Goal: Check status: Check status

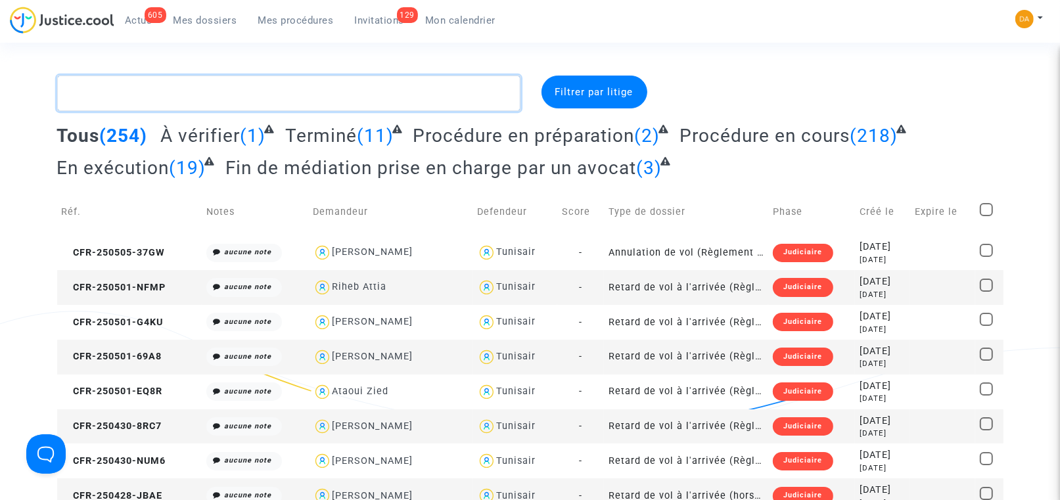
click at [139, 93] on textarea at bounding box center [288, 93] width 463 height 35
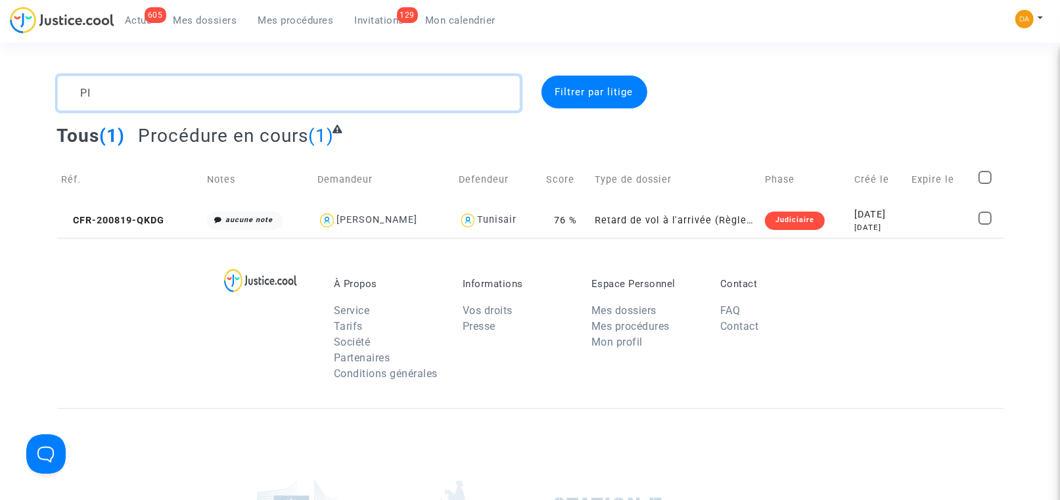
type textarea "P"
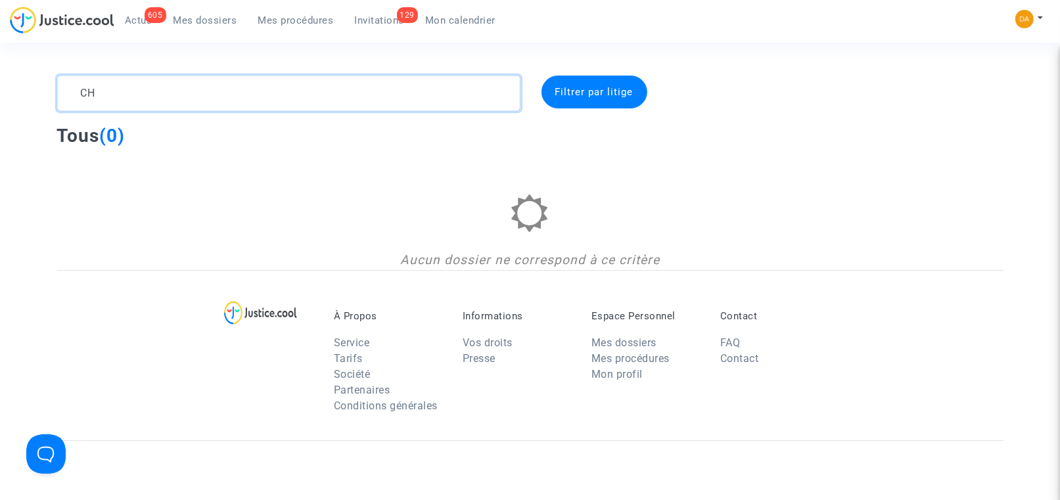
type textarea "C"
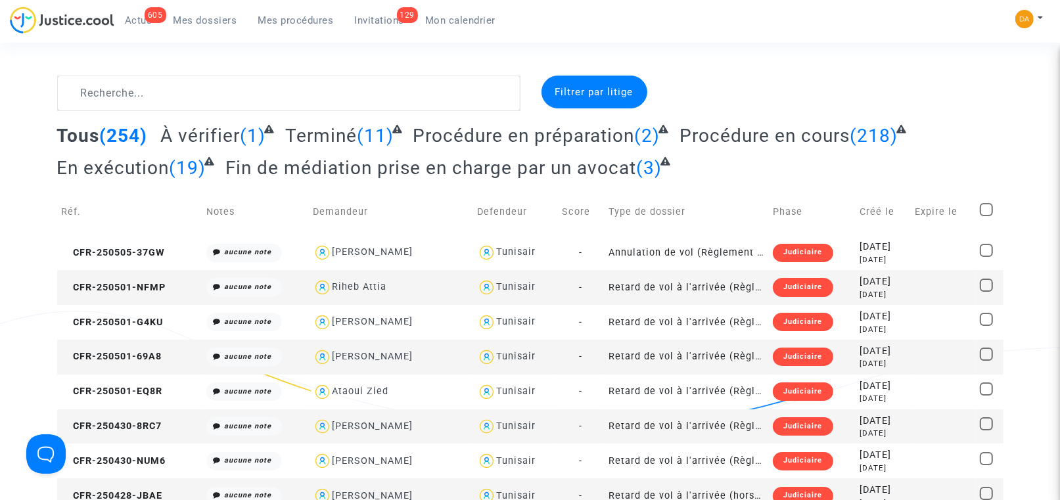
click at [283, 19] on span "Mes procédures" at bounding box center [296, 20] width 76 height 12
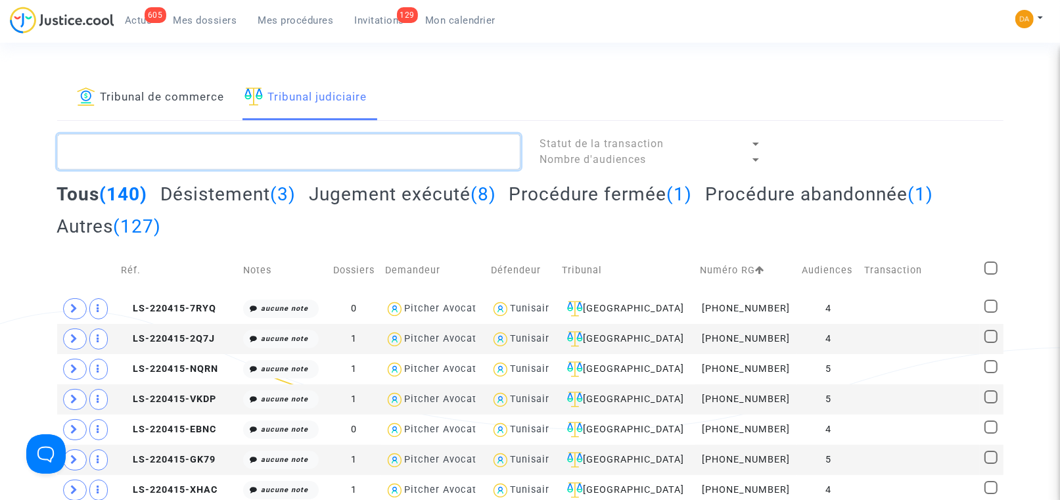
click at [136, 153] on textarea at bounding box center [288, 151] width 463 height 35
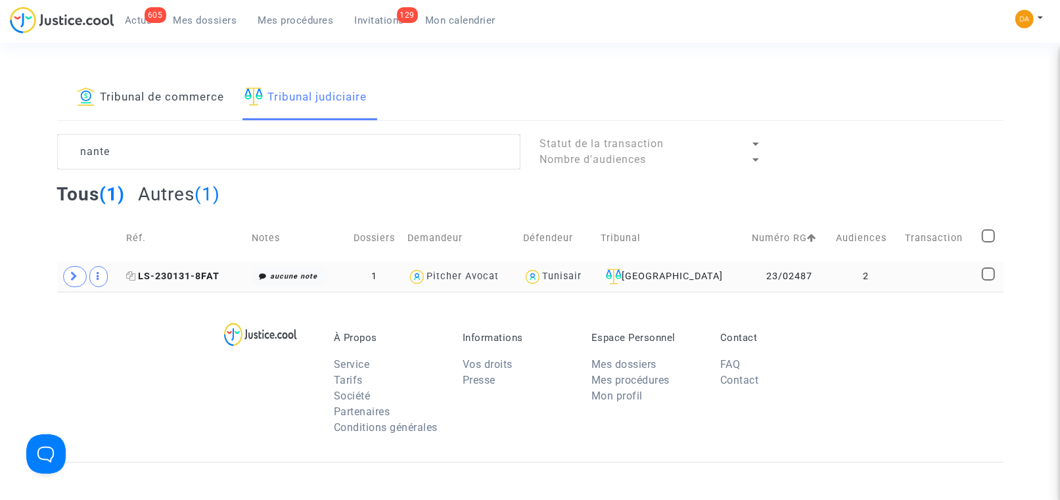
click at [198, 277] on span "LS-230131-8FAT" at bounding box center [172, 276] width 93 height 11
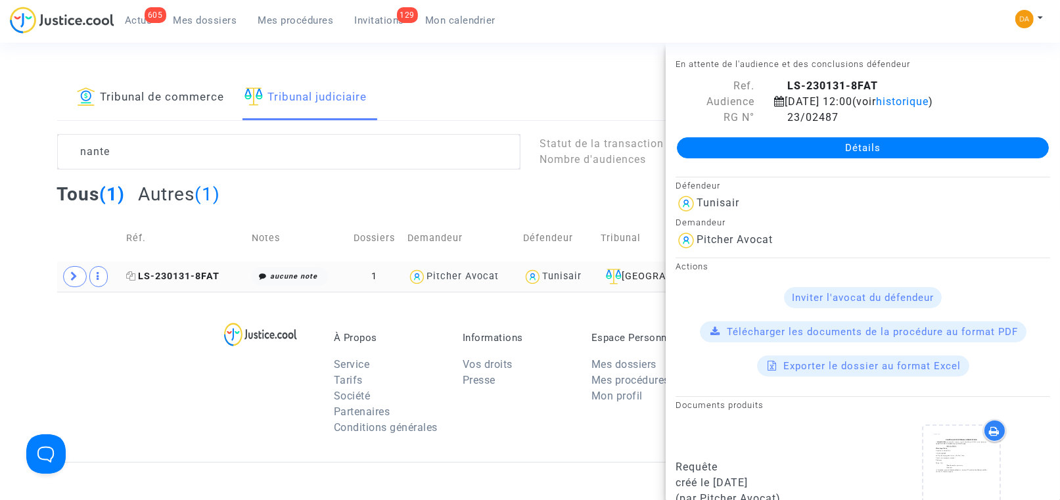
click at [198, 277] on span "LS-230131-8FAT" at bounding box center [172, 276] width 93 height 11
click at [68, 275] on span at bounding box center [75, 276] width 24 height 21
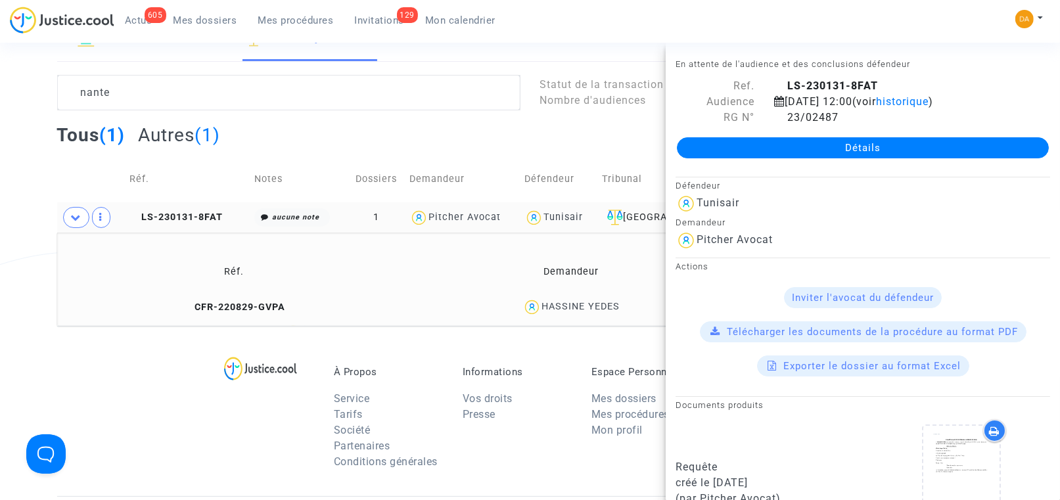
scroll to position [99, 0]
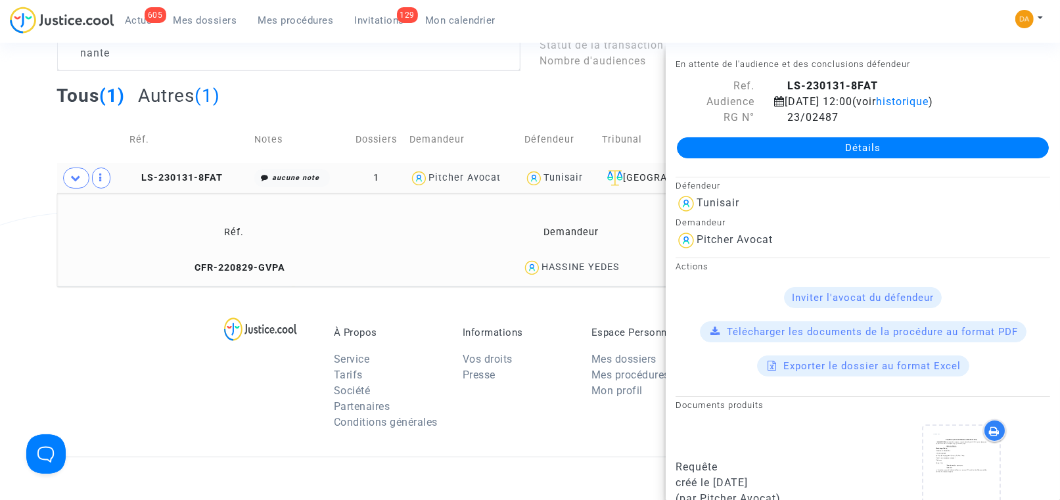
click at [99, 235] on td "Réf." at bounding box center [234, 232] width 345 height 43
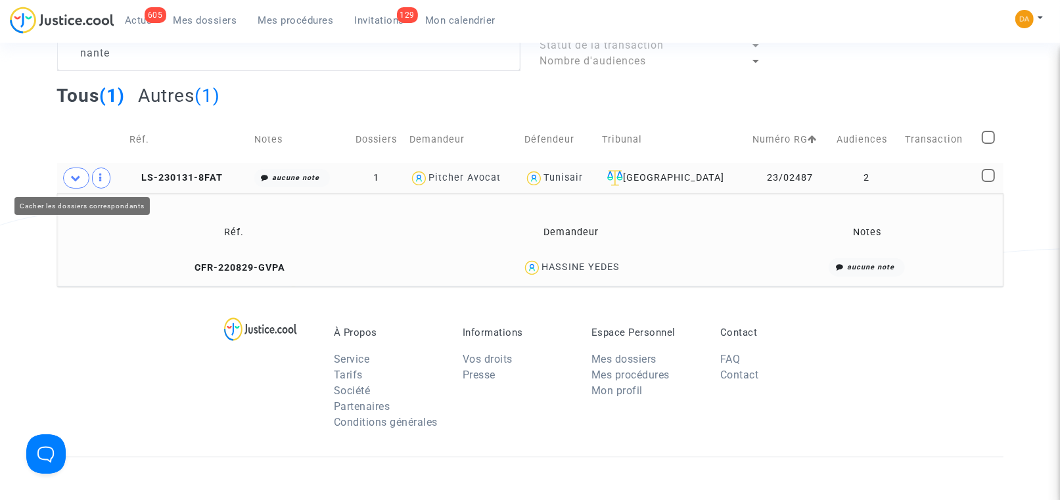
click at [82, 179] on span at bounding box center [76, 178] width 26 height 21
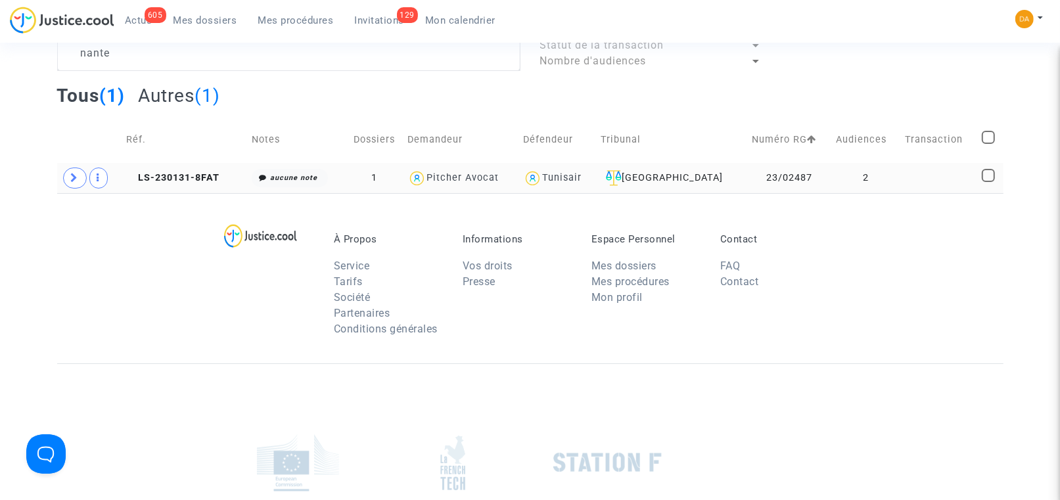
scroll to position [0, 0]
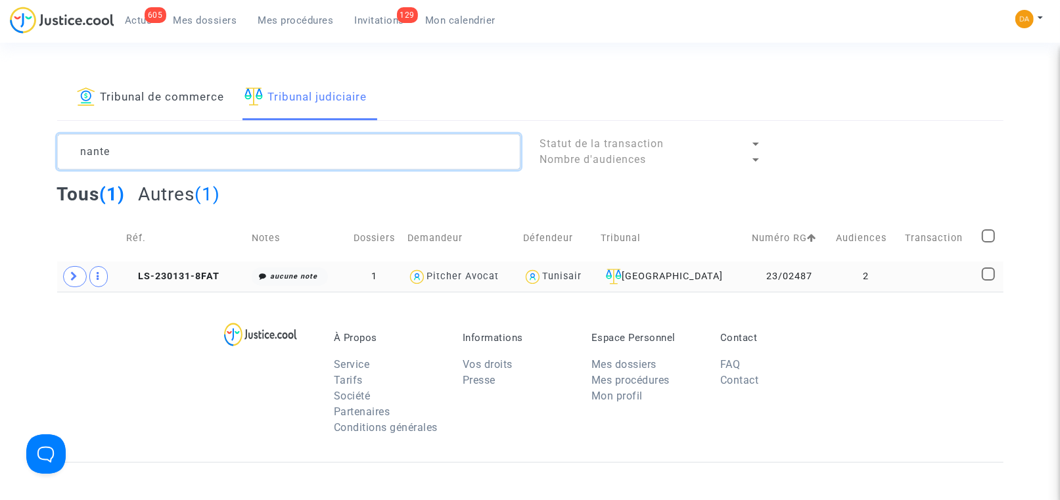
drag, startPoint x: 110, startPoint y: 151, endPoint x: -4, endPoint y: 156, distance: 113.8
click at [0, 156] on html "605 Actus Mes dossiers Mes procédures 129 Invitations Mon calendrier Mon profil…" at bounding box center [530, 390] width 1060 height 780
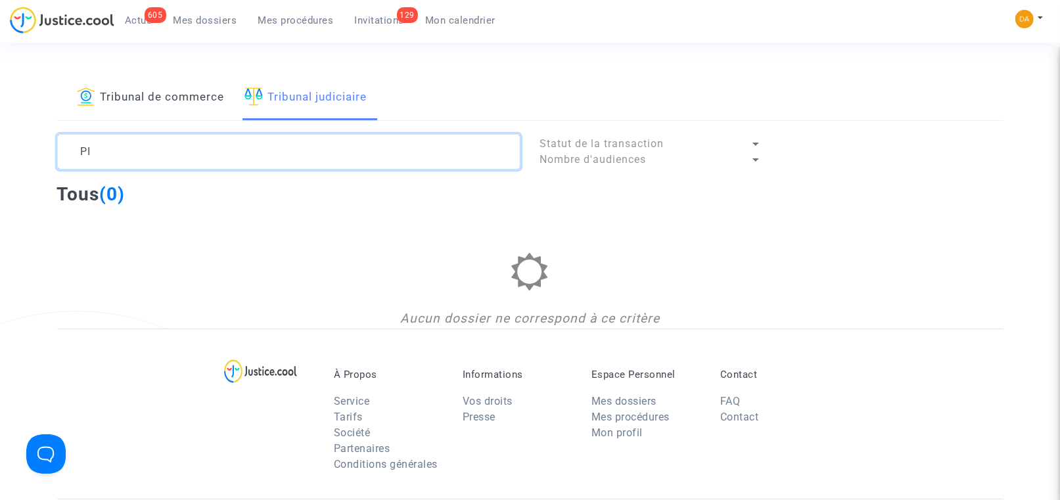
type textarea "P"
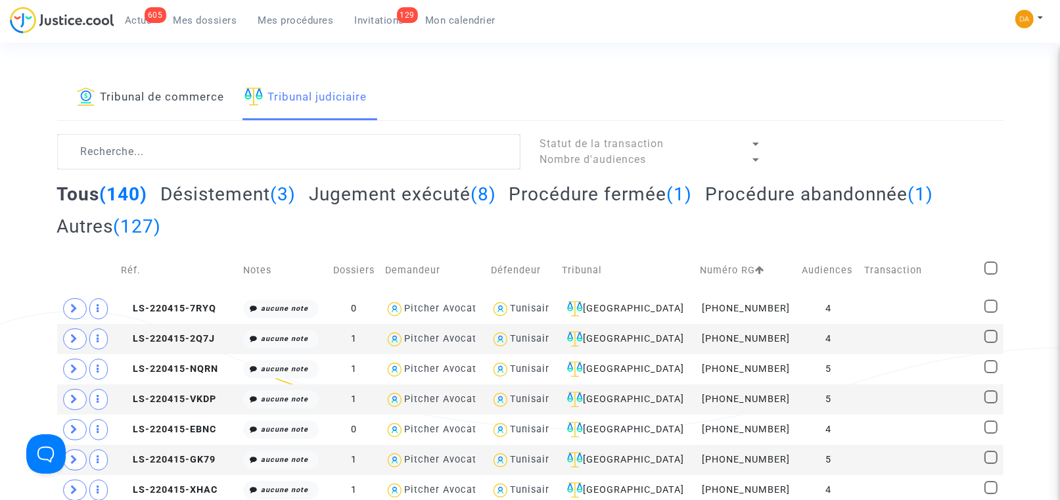
click at [463, 16] on span "Mon calendrier" at bounding box center [460, 20] width 70 height 12
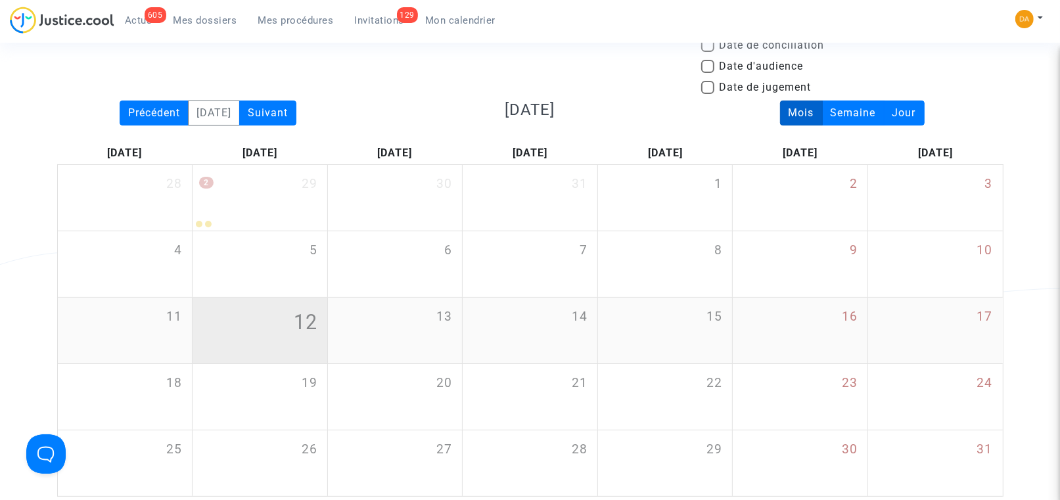
scroll to position [99, 0]
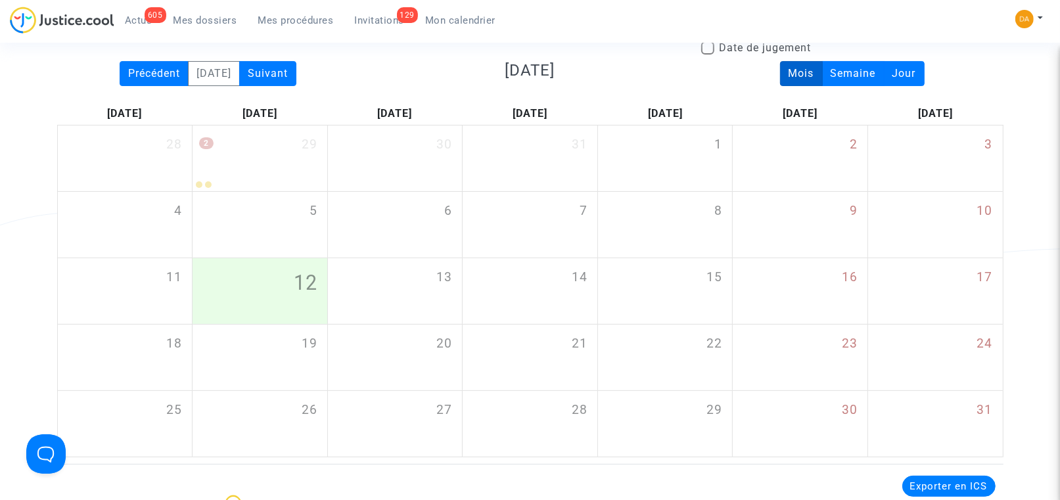
click at [279, 60] on div "Date de clôture d'instruction Date de conciliation Date d'audience Date de juge…" at bounding box center [530, 19] width 966 height 84
click at [289, 75] on div "Suivant" at bounding box center [267, 73] width 57 height 25
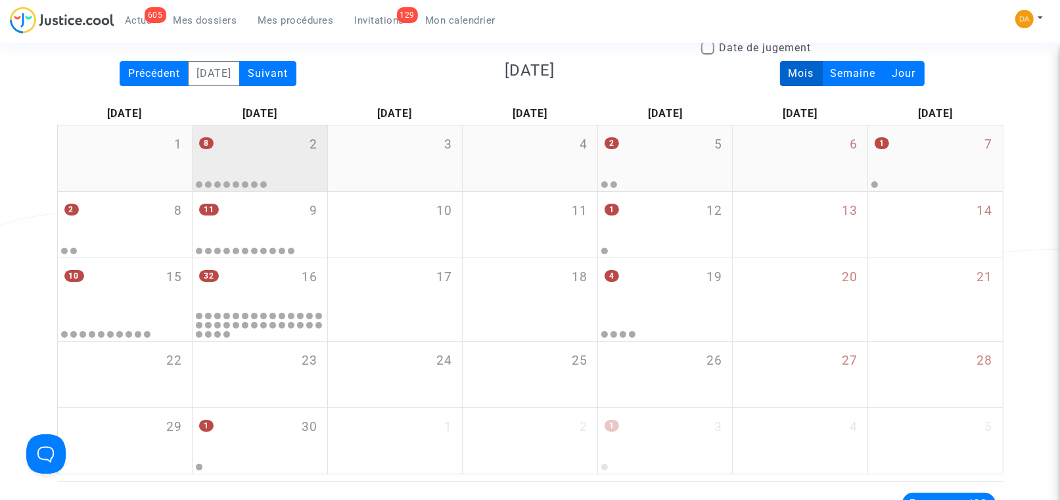
click at [264, 150] on div "8 2" at bounding box center [260, 151] width 135 height 51
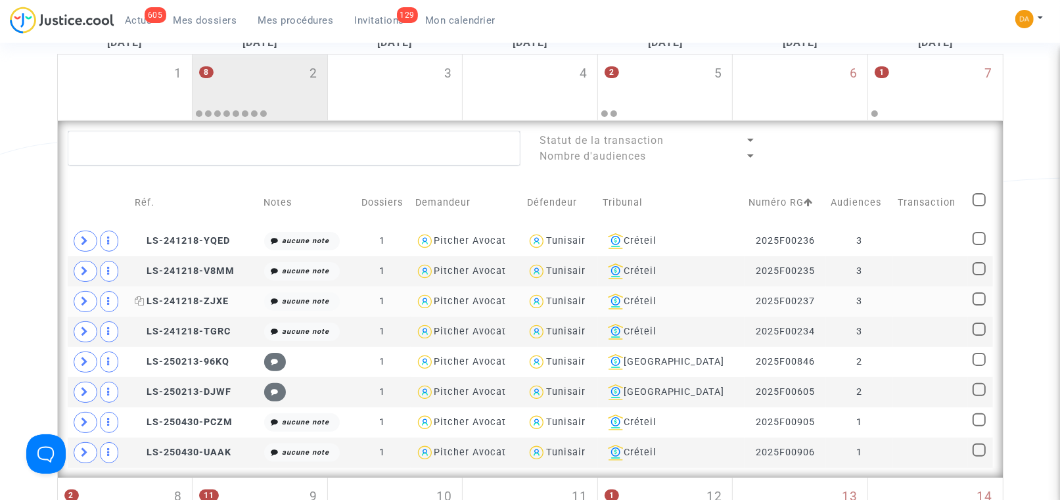
scroll to position [197, 0]
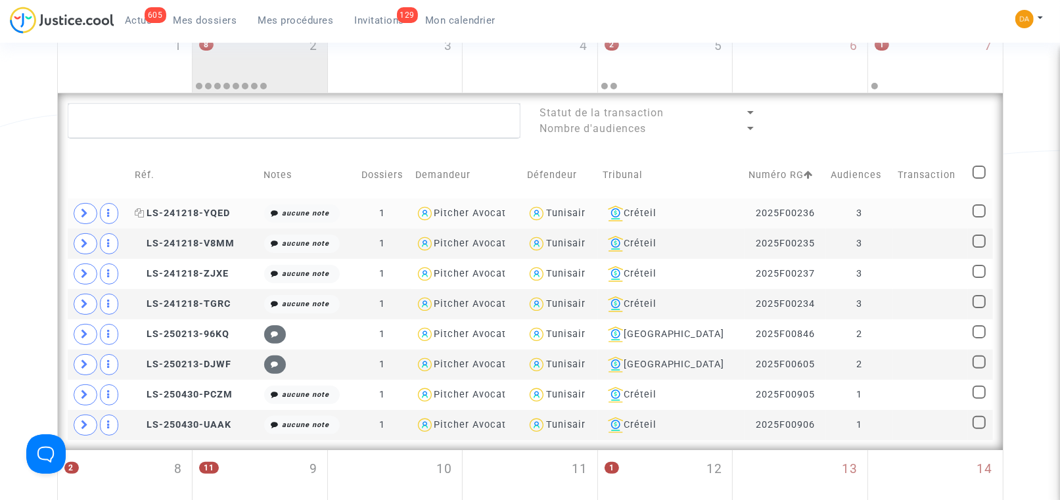
click at [199, 212] on span "LS-241218-YQED" at bounding box center [182, 213] width 95 height 11
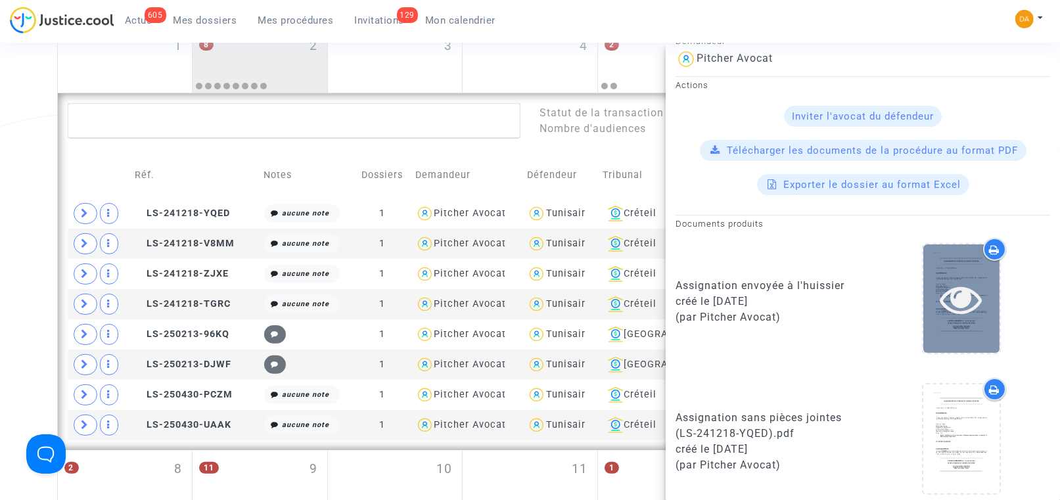
click at [947, 271] on div at bounding box center [962, 299] width 76 height 108
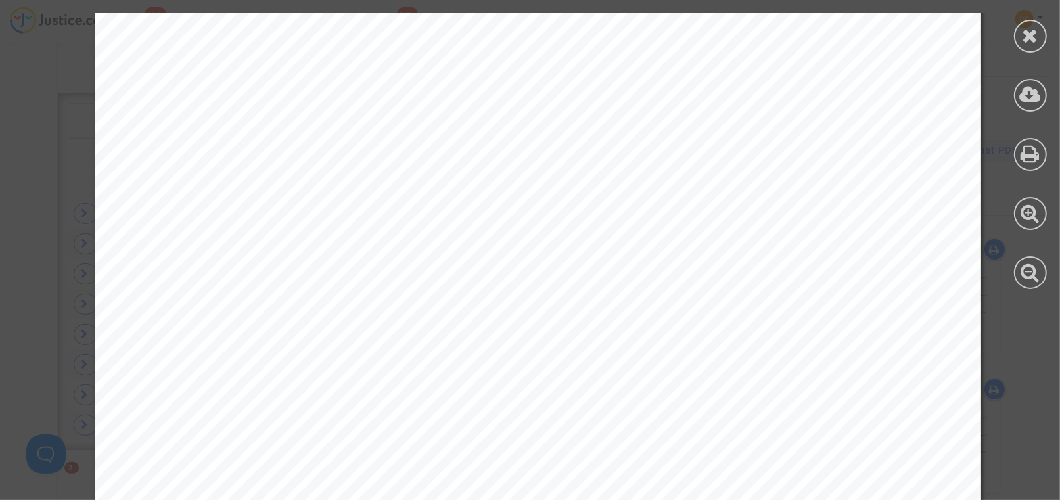
scroll to position [10155, 0]
drag, startPoint x: 523, startPoint y: 288, endPoint x: 571, endPoint y: 287, distance: 48.0
click at [571, 287] on span "la soc iété TUNISAIR à payer à [GEOGRAPHIC_DATA] op, la somme de 400 euros" at bounding box center [620, 286] width 659 height 15
drag, startPoint x: 571, startPoint y: 287, endPoint x: 542, endPoint y: 284, distance: 28.4
click at [542, 284] on span "la soc iété TUNISAIR à payer à [GEOGRAPHIC_DATA] op, la somme de 400 euros" at bounding box center [620, 286] width 659 height 15
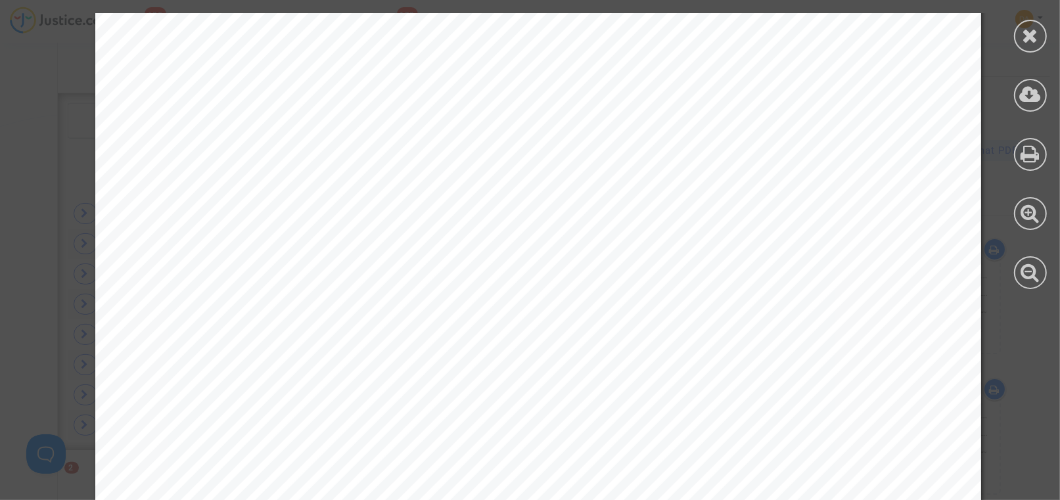
click at [538, 286] on span "la soc iété TUNISAIR à payer à [GEOGRAPHIC_DATA] op, la somme de 400 euros" at bounding box center [620, 286] width 659 height 15
drag, startPoint x: 521, startPoint y: 287, endPoint x: 575, endPoint y: 287, distance: 53.2
click at [575, 287] on span "la soc iété TUNISAIR à payer à [GEOGRAPHIC_DATA] op, la somme de 400 euros" at bounding box center [620, 286] width 659 height 15
drag, startPoint x: 575, startPoint y: 287, endPoint x: 550, endPoint y: 283, distance: 24.6
click at [550, 283] on span "la soc iété TUNISAIR à payer à [GEOGRAPHIC_DATA] op, la somme de 400 euros" at bounding box center [620, 286] width 659 height 15
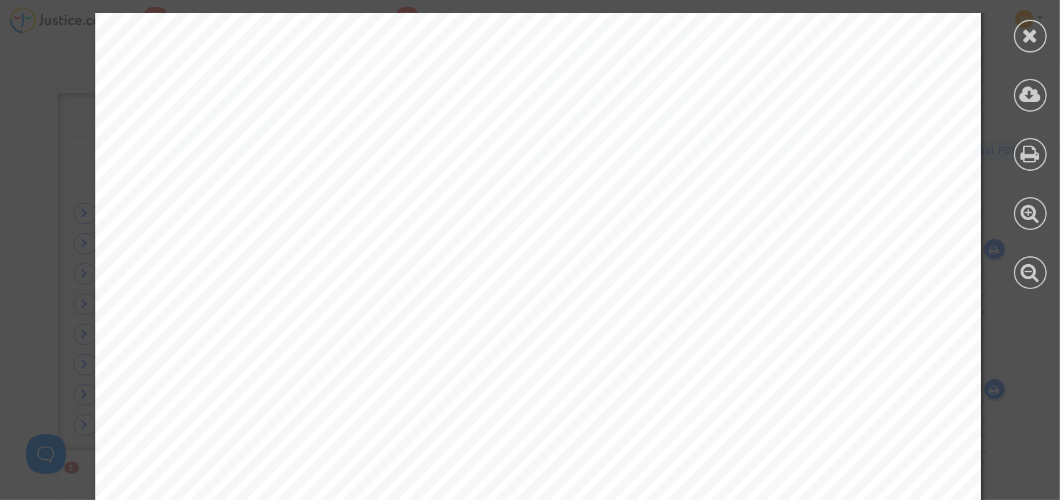
click at [528, 284] on span "la soc iété TUNISAIR à payer à [GEOGRAPHIC_DATA] op, la somme de 400 euros" at bounding box center [620, 286] width 659 height 15
drag, startPoint x: 525, startPoint y: 285, endPoint x: 571, endPoint y: 290, distance: 46.2
click at [571, 290] on span "la soc iété TUNISAIR à payer à [GEOGRAPHIC_DATA] op, la somme de 400 euros" at bounding box center [620, 286] width 659 height 15
drag, startPoint x: 571, startPoint y: 290, endPoint x: 542, endPoint y: 285, distance: 30.0
click at [542, 285] on span "la soc iété TUNISAIR à payer à [GEOGRAPHIC_DATA] op, la somme de 400 euros" at bounding box center [620, 286] width 659 height 15
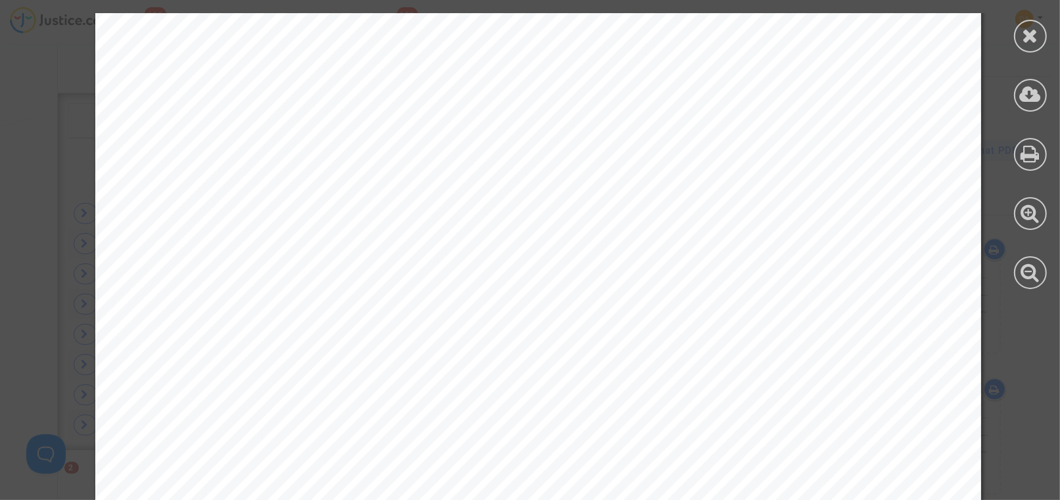
click at [542, 286] on span "la soc iété TUNISAIR à payer à [GEOGRAPHIC_DATA] op, la somme de 400 euros" at bounding box center [620, 286] width 659 height 15
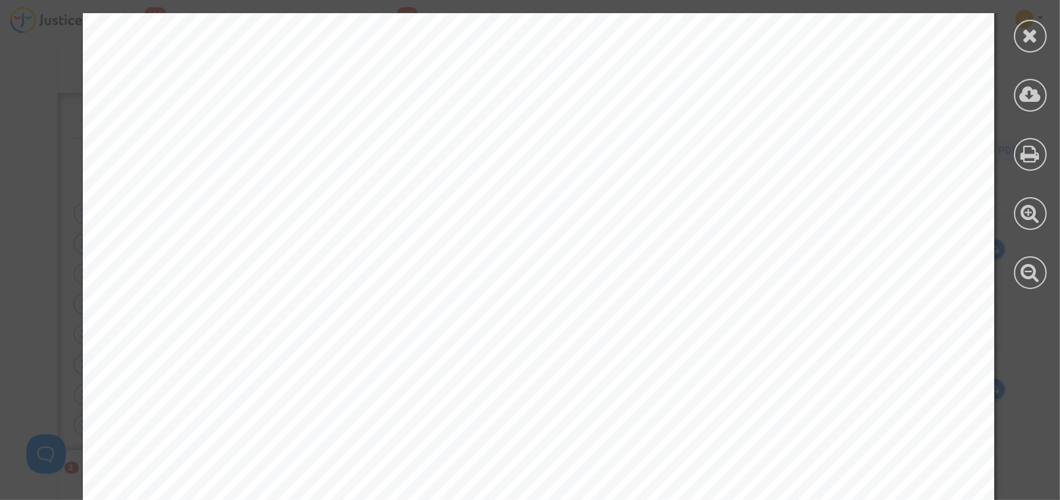
scroll to position [52824, 0]
click at [1025, 40] on icon at bounding box center [1031, 36] width 16 height 20
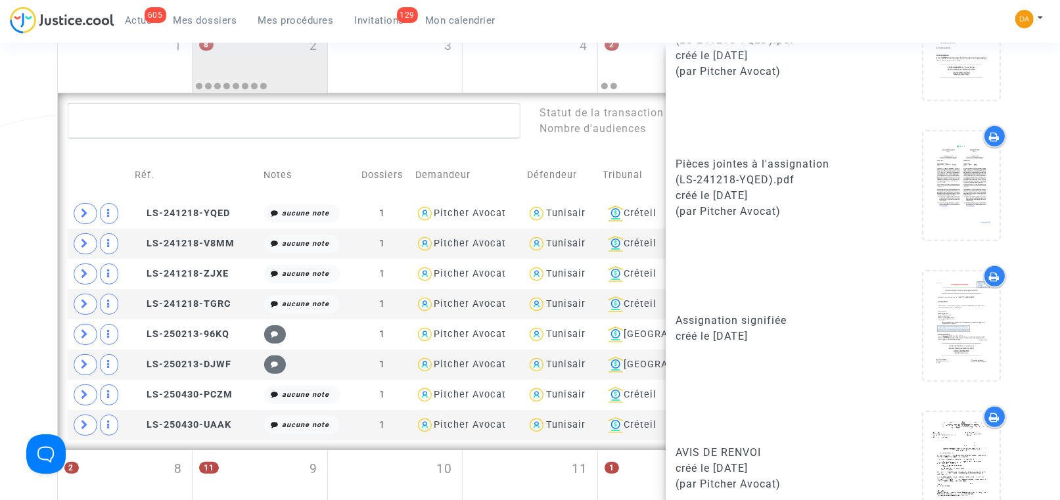
scroll to position [626, 0]
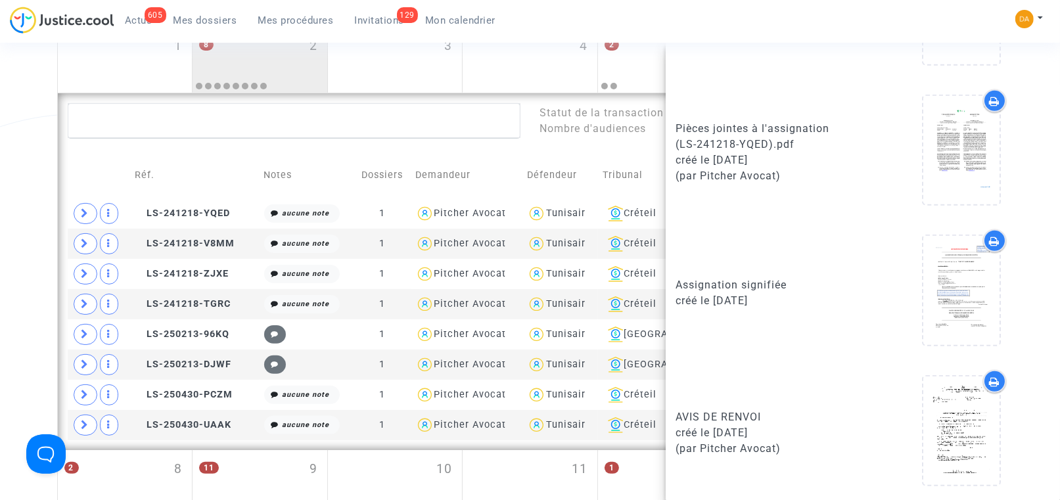
click at [41, 126] on div "Date de clôture d'instruction Date de conciliation Date d'audience Date de juge…" at bounding box center [530, 305] width 1060 height 855
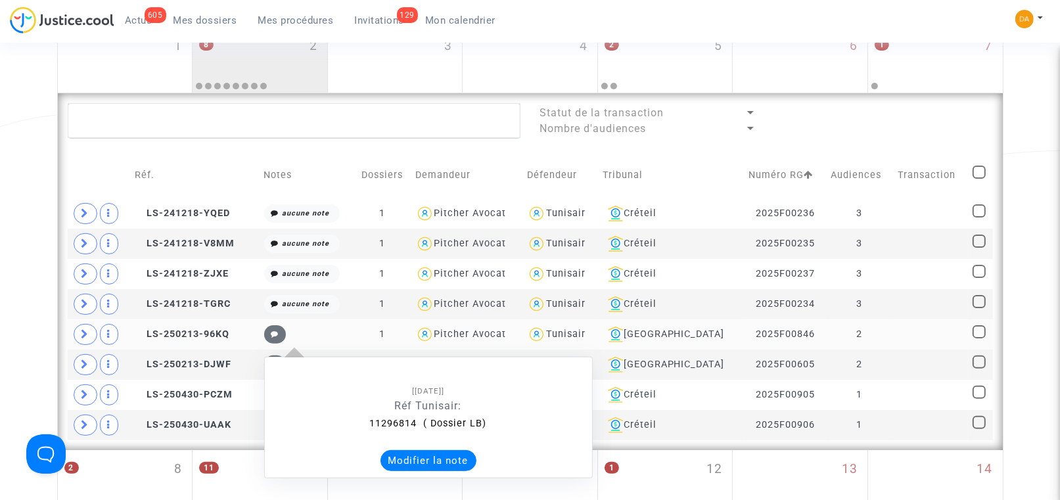
click at [400, 418] on div "11296814 ( Dossier LB)" at bounding box center [428, 424] width 275 height 14
click at [431, 450] on button "Modifier la note" at bounding box center [429, 460] width 96 height 21
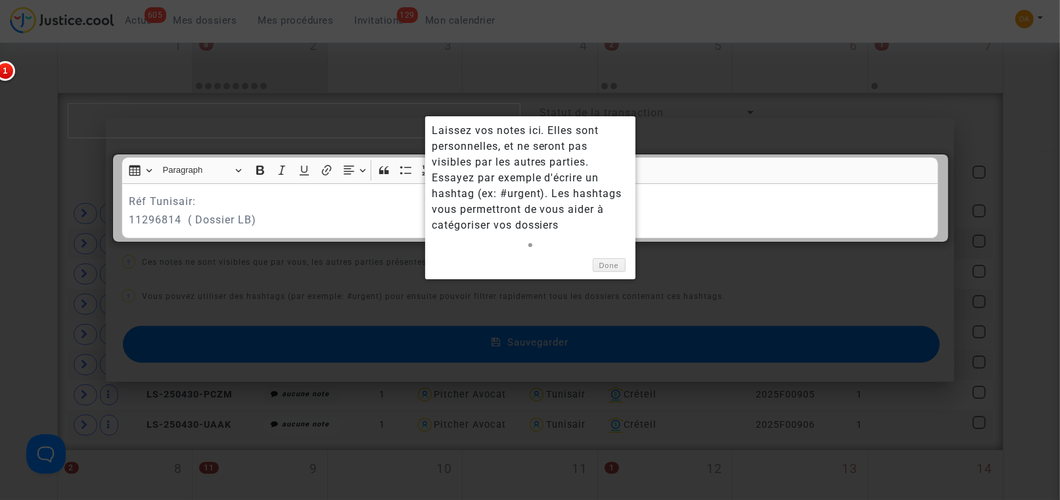
click at [150, 218] on div at bounding box center [530, 198] width 836 height 89
drag, startPoint x: 123, startPoint y: 219, endPoint x: 164, endPoint y: 214, distance: 41.0
click at [163, 214] on div at bounding box center [530, 198] width 836 height 89
click at [609, 264] on link "Done" at bounding box center [609, 265] width 33 height 14
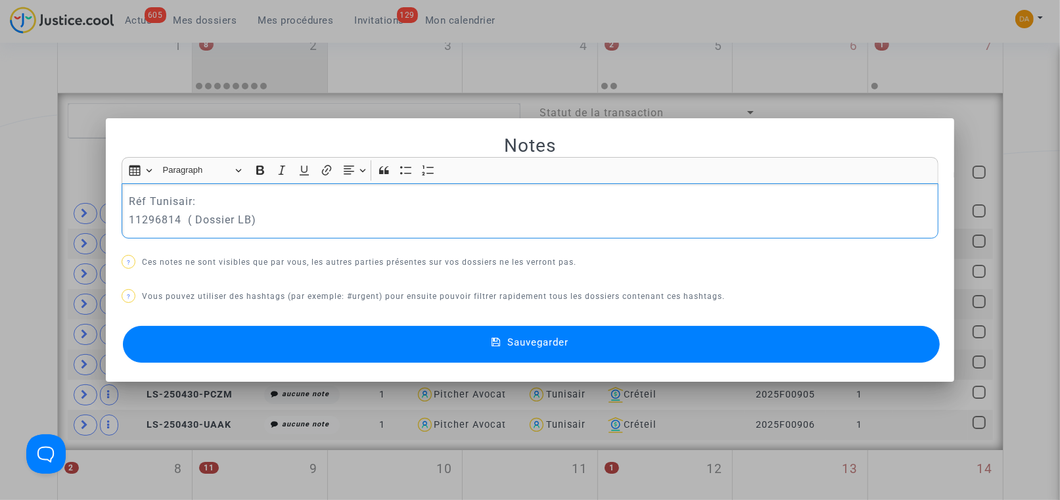
drag, startPoint x: 175, startPoint y: 222, endPoint x: 95, endPoint y: 220, distance: 79.6
click at [95, 220] on div "Notes Rich Text Editor Insert table Insert table Heading Paragraph Paragraph He…" at bounding box center [530, 250] width 1060 height 500
copy p "11296814"
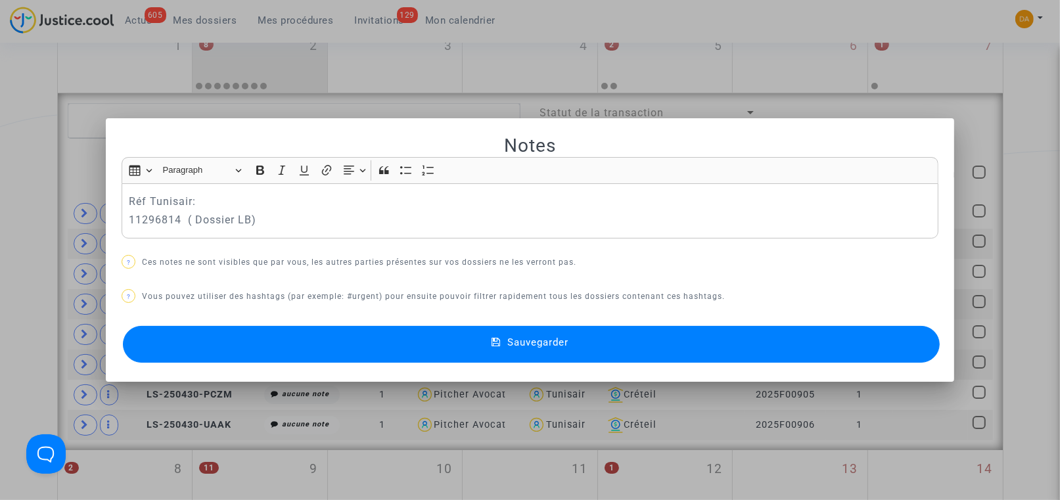
click at [781, 103] on div at bounding box center [530, 250] width 1060 height 500
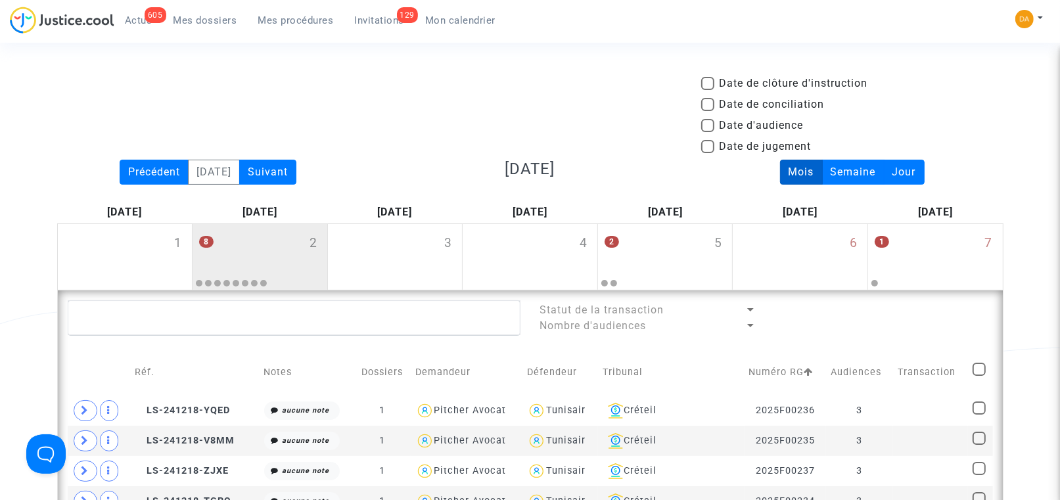
scroll to position [197, 0]
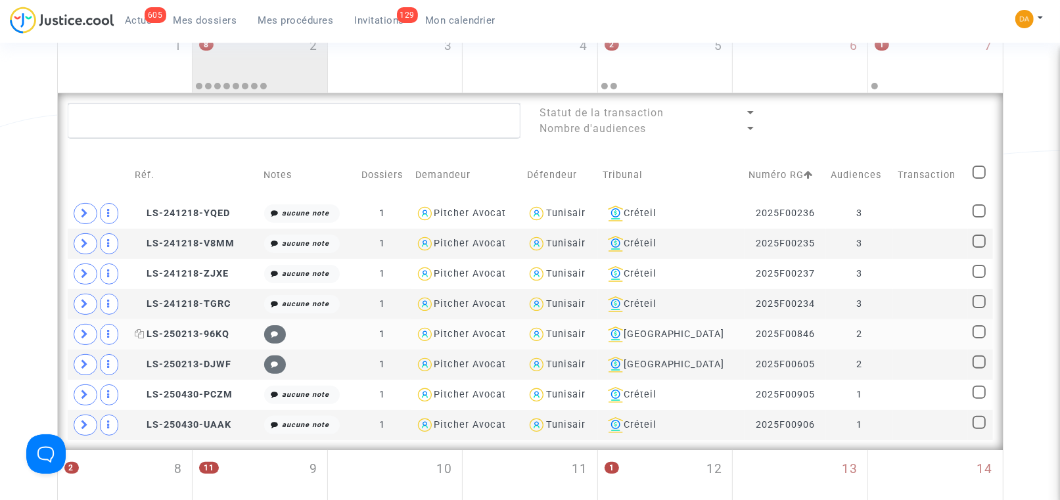
click at [214, 335] on span "LS-250213-96KQ" at bounding box center [182, 334] width 95 height 11
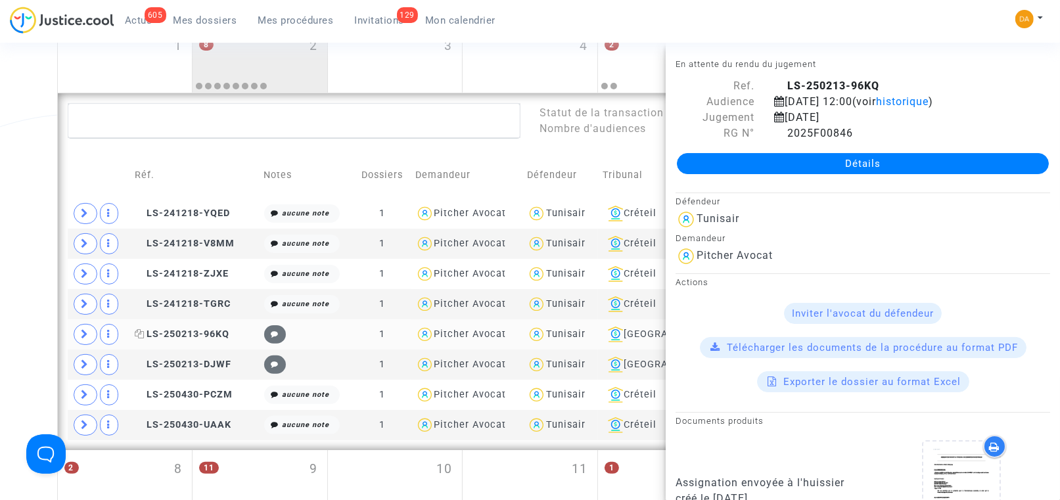
click at [206, 329] on span "LS-250213-96KQ" at bounding box center [182, 334] width 95 height 11
click at [87, 335] on icon at bounding box center [86, 334] width 8 height 10
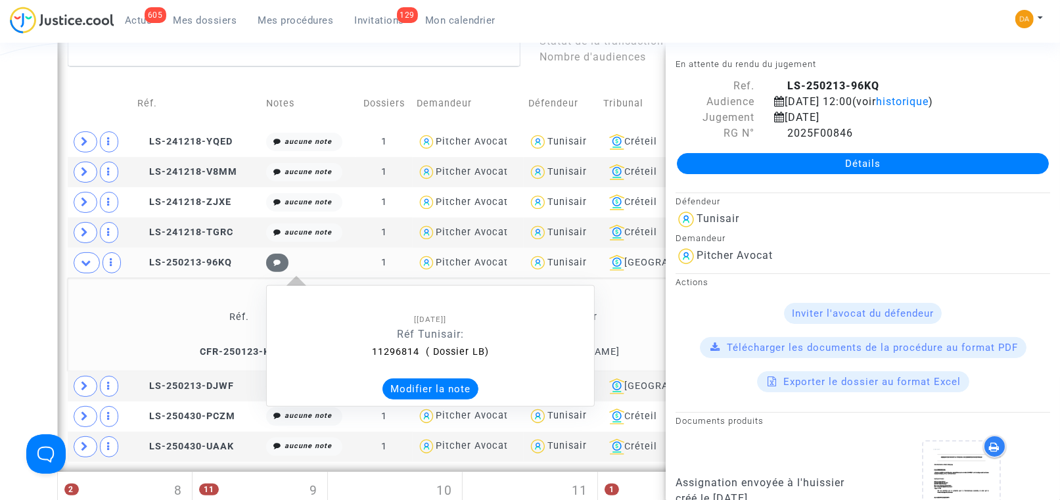
scroll to position [296, 0]
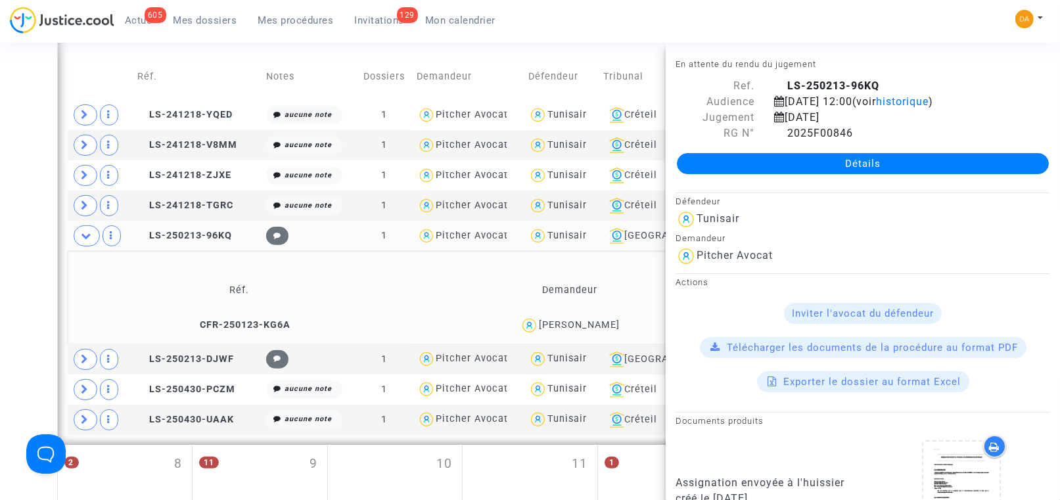
click at [47, 234] on div "Date de clôture d'instruction Date de conciliation Date d'audience Date de juge…" at bounding box center [530, 254] width 1060 height 948
